Goal: Complete application form: Complete application form

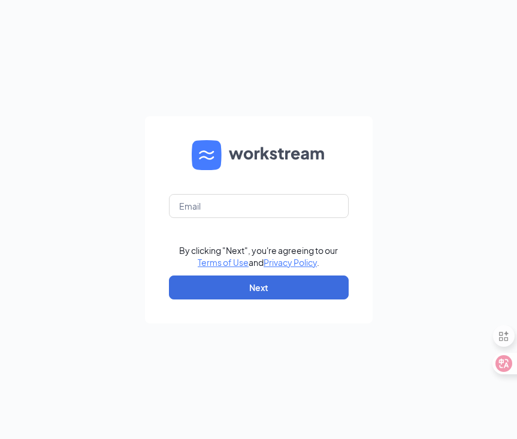
click at [420, 143] on div "By clicking "Next", you're agreeing to our Terms of Use and Privacy Policy . Ne…" at bounding box center [258, 219] width 517 height 439
click at [289, 204] on input "text" at bounding box center [259, 206] width 180 height 24
type input "sun@workstream.is"
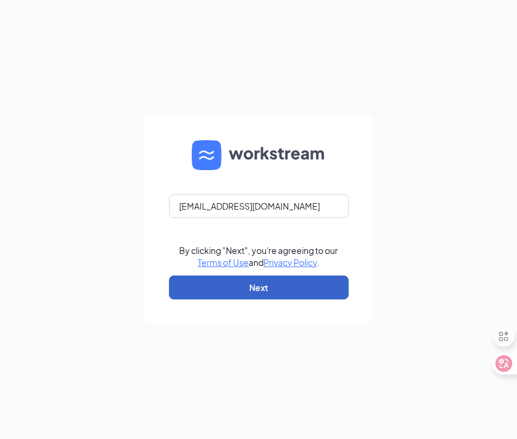
click at [300, 295] on button "Next" at bounding box center [259, 288] width 180 height 24
